Goal: Download file/media

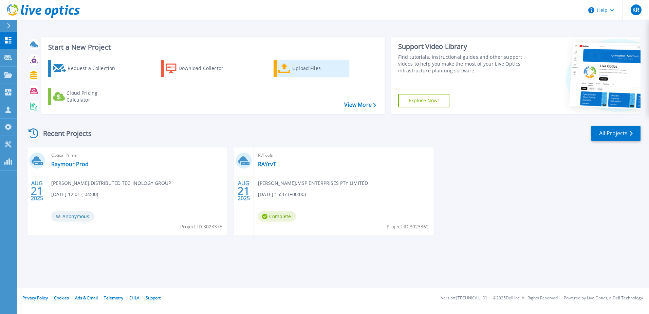
click at [291, 65] on link "Upload Files" at bounding box center [312, 68] width 76 height 17
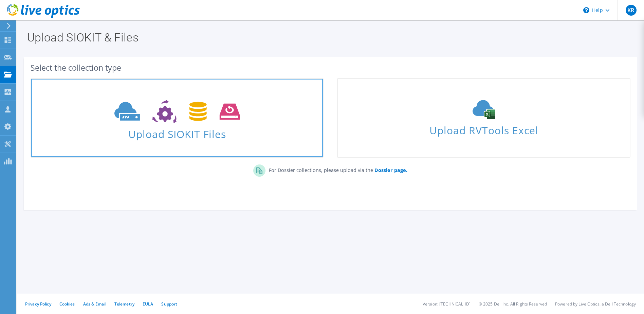
click at [188, 125] on span "Upload SIOKIT Files" at bounding box center [177, 132] width 292 height 15
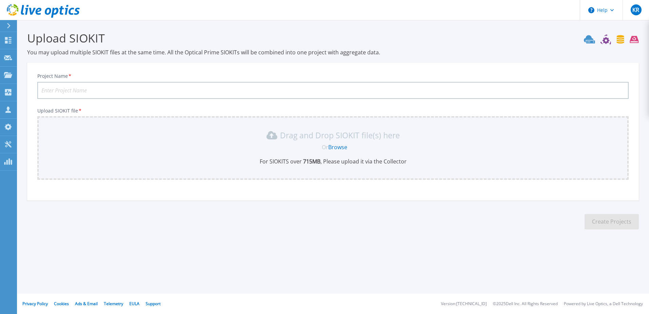
click at [337, 147] on link "Browse" at bounding box center [337, 146] width 19 height 7
click at [610, 11] on icon at bounding box center [612, 10] width 4 height 2
click at [593, 32] on link "Explore Helpful Articles" at bounding box center [619, 29] width 76 height 17
click at [9, 23] on icon at bounding box center [9, 25] width 4 height 5
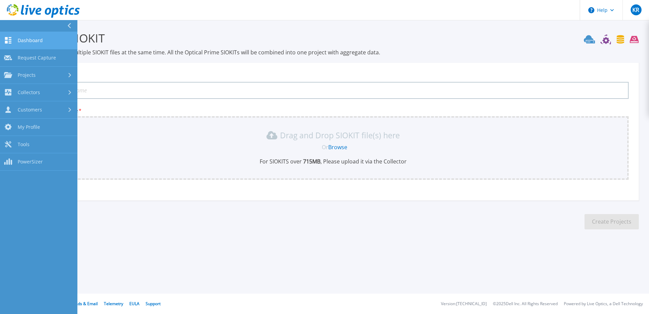
click at [8, 36] on link "Dashboard Dashboard" at bounding box center [38, 40] width 77 height 17
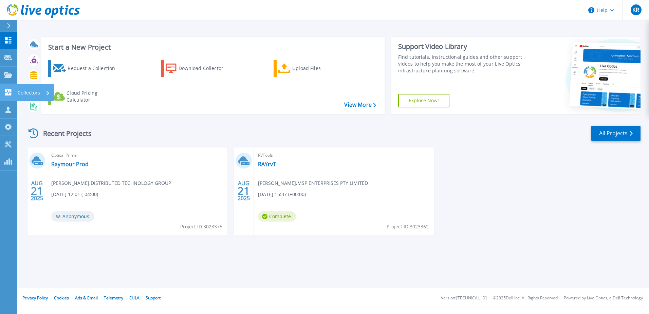
click at [16, 95] on link "Collectors Collectors" at bounding box center [8, 92] width 17 height 17
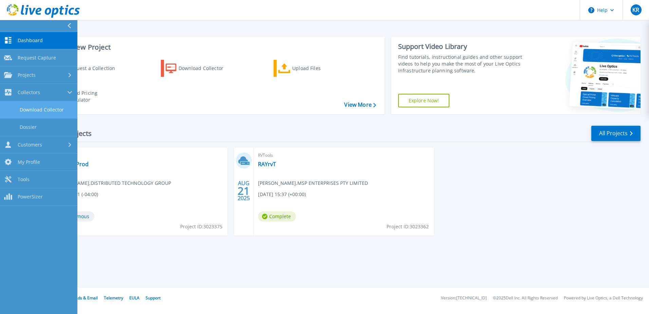
click at [27, 107] on link "Download Collector" at bounding box center [38, 109] width 77 height 17
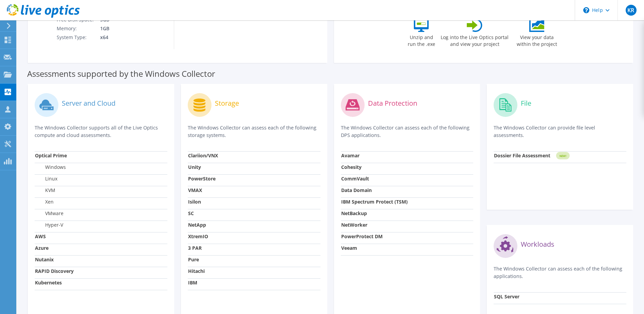
scroll to position [175, 0]
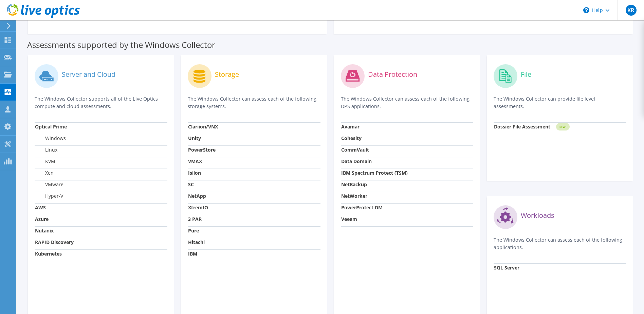
drag, startPoint x: 358, startPoint y: 134, endPoint x: 358, endPoint y: 154, distance: 19.7
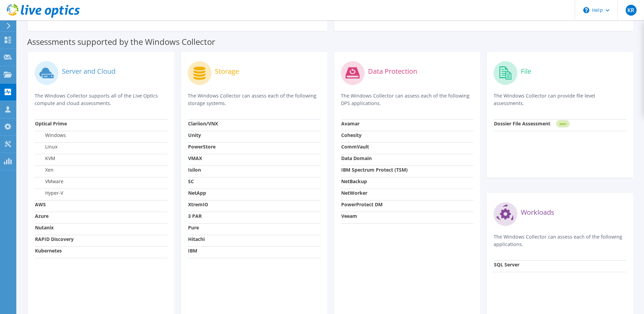
click at [197, 194] on strong "NetApp" at bounding box center [197, 192] width 18 height 6
